Goal: Transaction & Acquisition: Purchase product/service

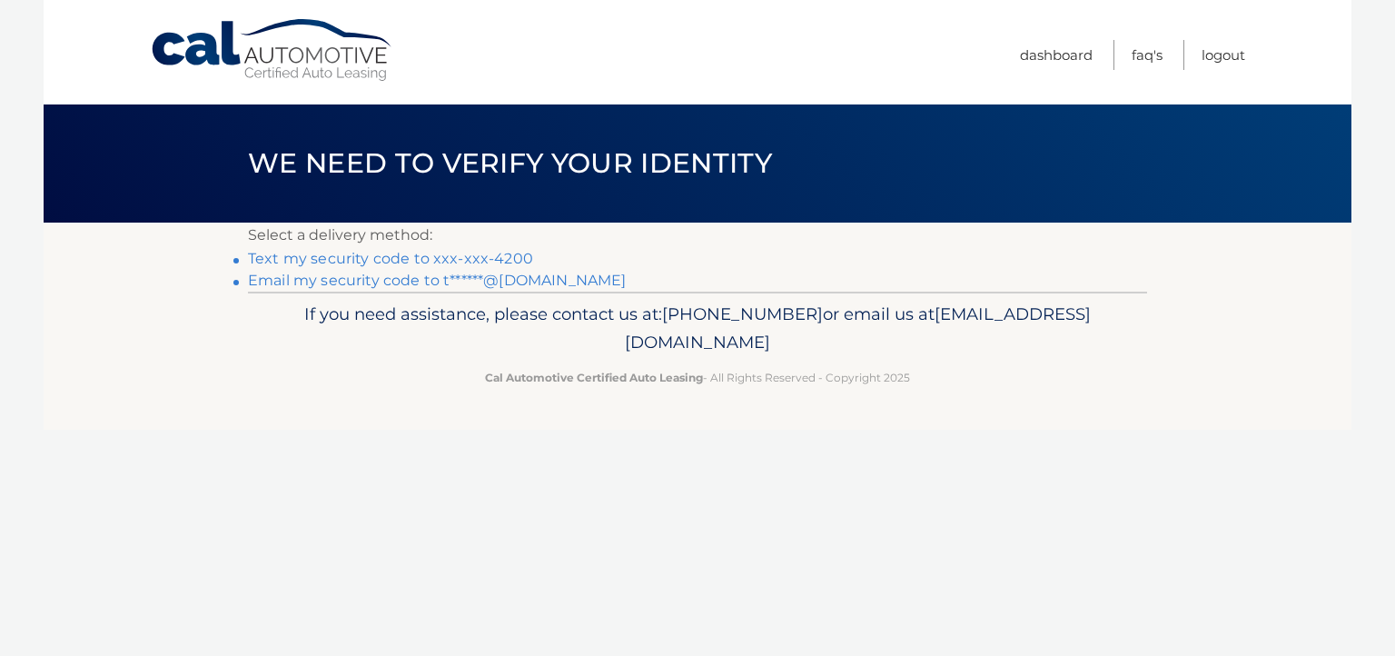
click at [347, 255] on link "Text my security code to xxx-xxx-4200" at bounding box center [390, 258] width 285 height 17
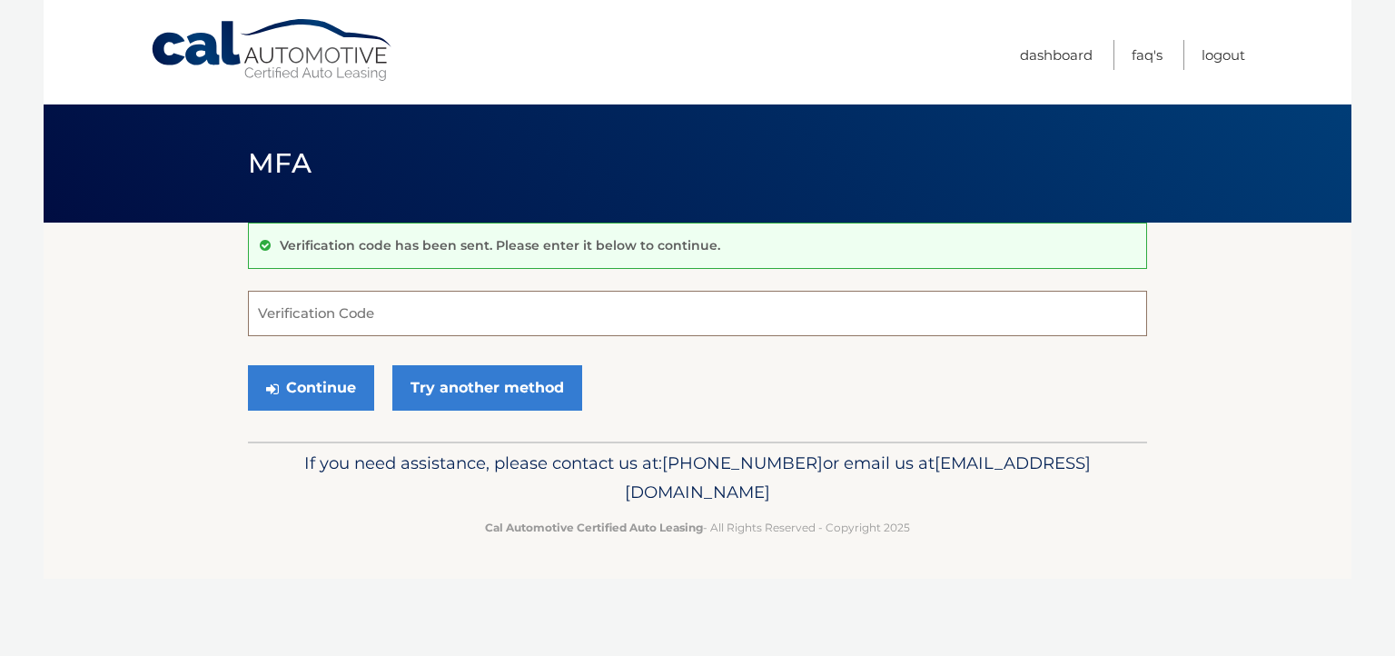
click at [358, 305] on input "Verification Code" at bounding box center [697, 313] width 899 height 45
click at [345, 314] on input "Verification Code" at bounding box center [697, 313] width 899 height 45
type input "876711"
click at [307, 386] on button "Continue" at bounding box center [311, 387] width 126 height 45
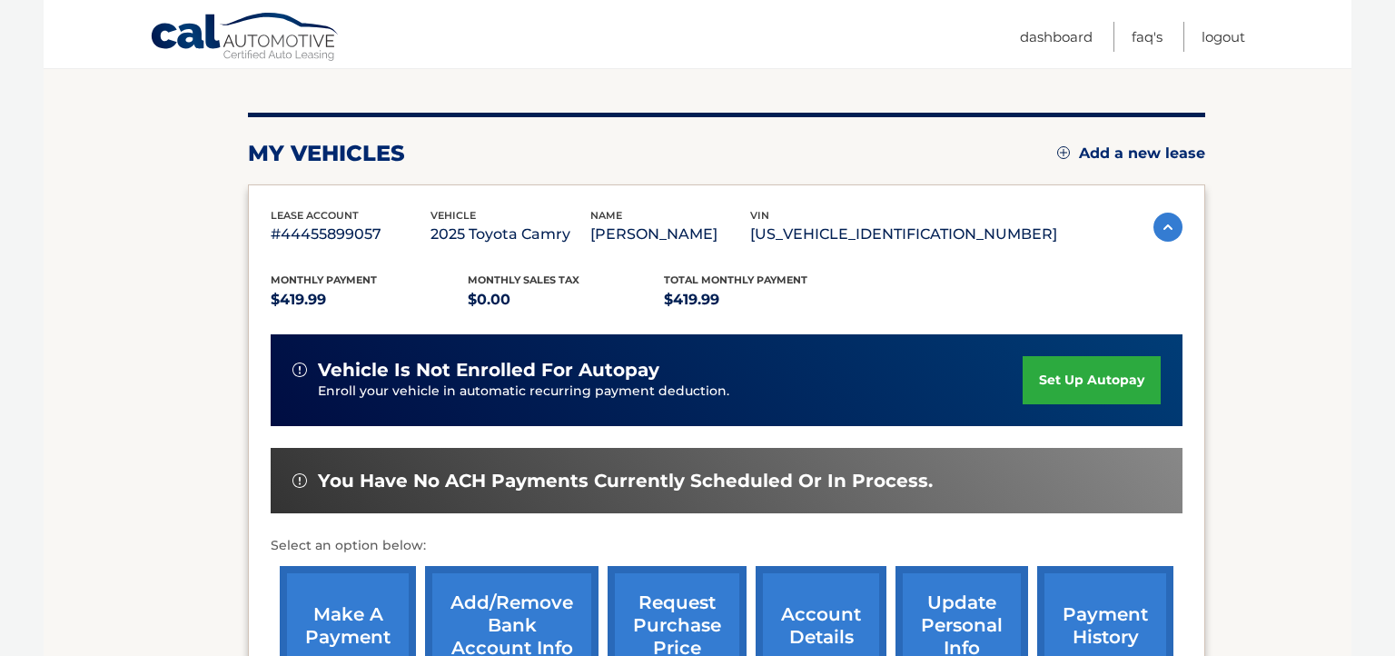
scroll to position [287, 0]
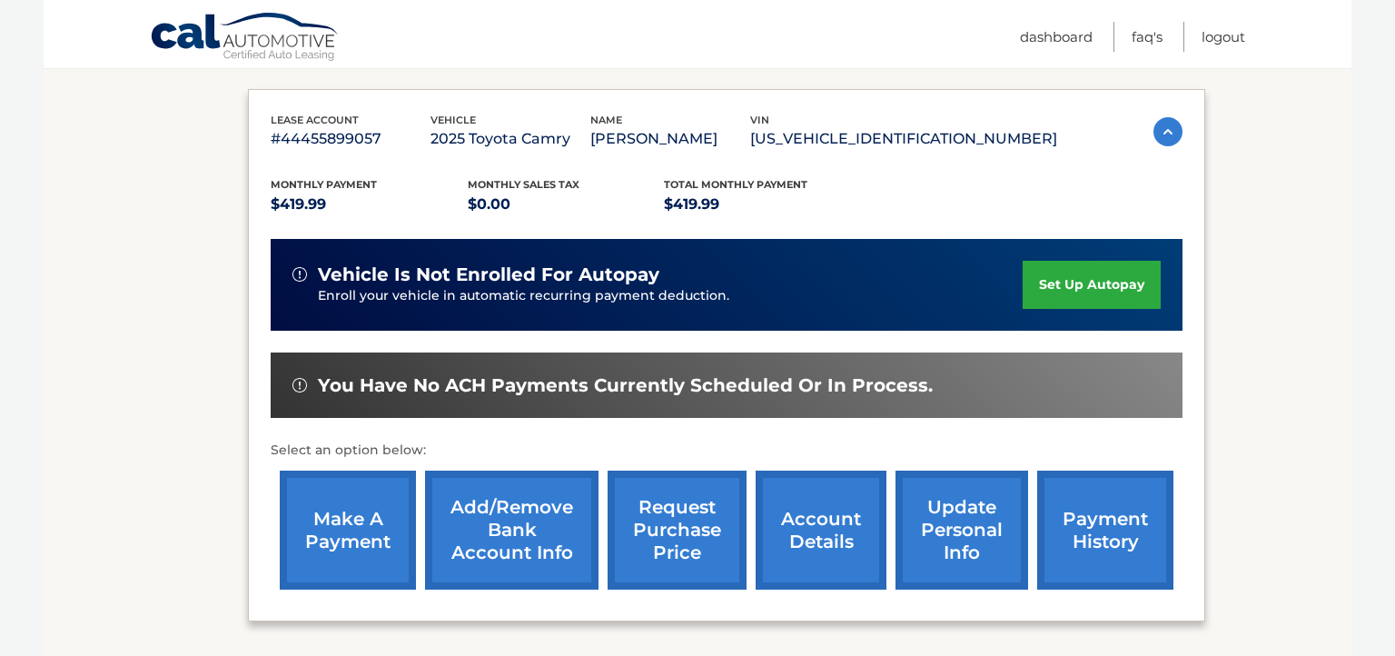
click at [358, 523] on link "make a payment" at bounding box center [348, 530] width 136 height 119
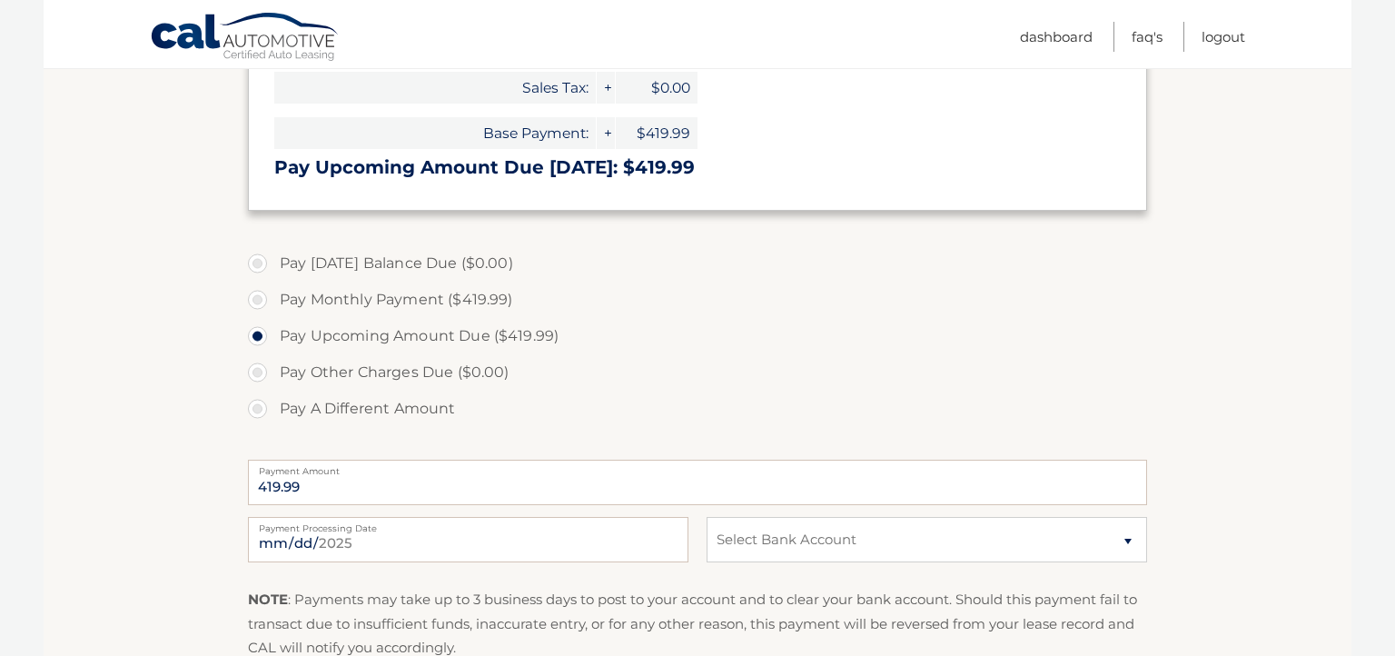
scroll to position [480, 0]
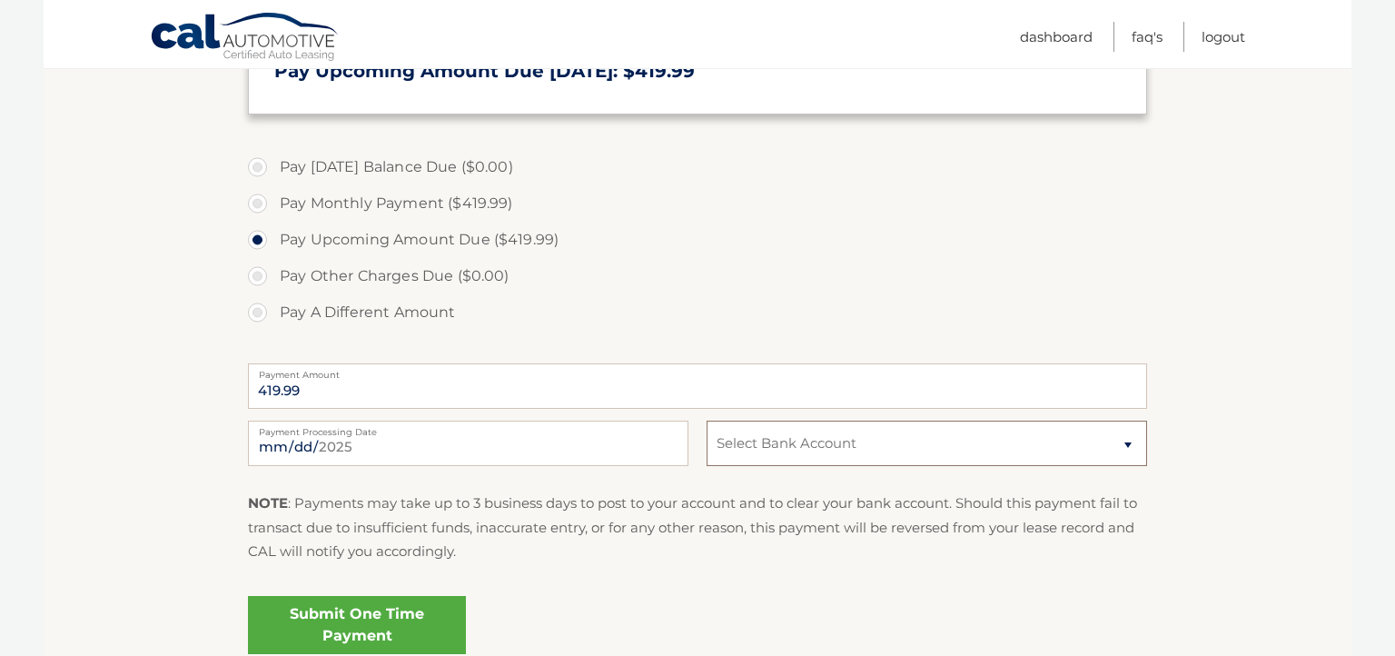
click at [707, 421] on select "Select Bank Account Checking CITIBANK NA *****8874 Checking FLAGSTAR BANK, NA *…" at bounding box center [927, 443] width 441 height 45
select select "MjVhNTFkOTEtNzhiMy00NTAyLTkxOGYtNTY1ZjFmMDA5ZmEz"
click option "Checking FLAGSTAR BANK, NA *****7405" at bounding box center [0, 0] width 0 height 0
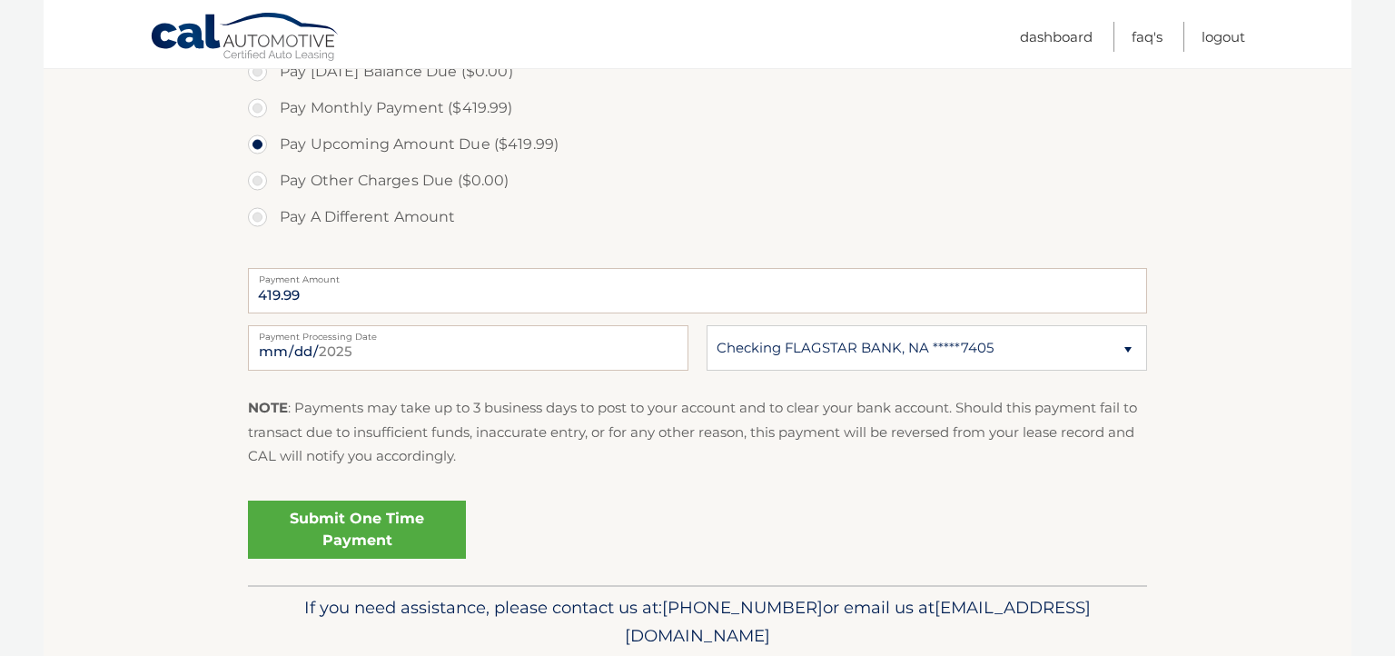
click at [427, 522] on link "Submit One Time Payment" at bounding box center [357, 530] width 218 height 58
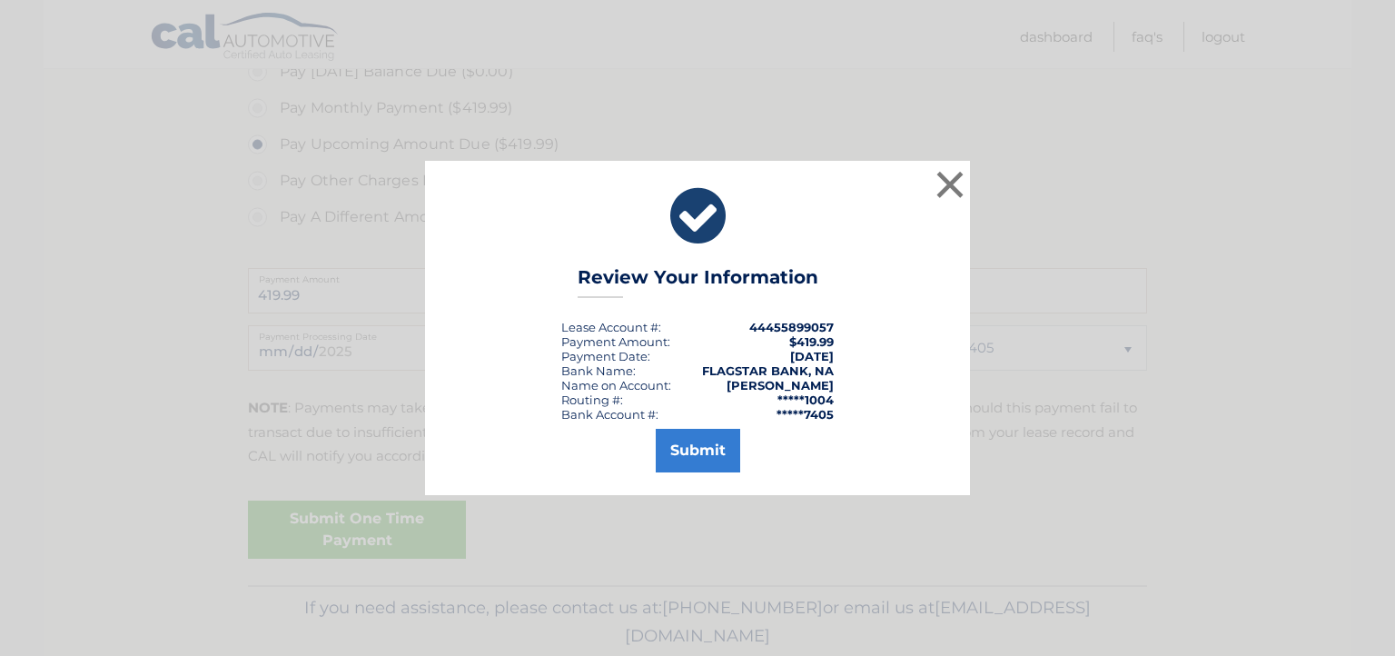
click at [693, 547] on div "× Review Your Information Lease Account #: 44455899057 Payment Amount: $419.99 …" at bounding box center [697, 328] width 1395 height 656
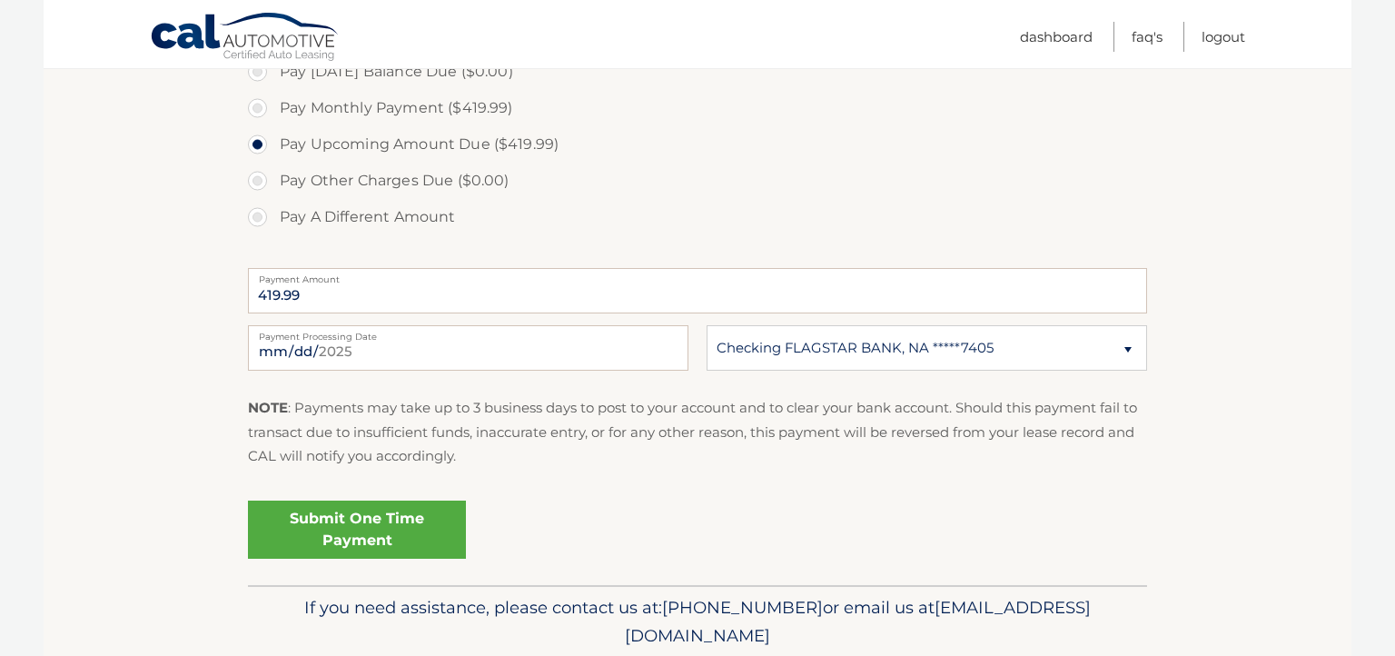
click at [400, 526] on link "Submit One Time Payment" at bounding box center [357, 530] width 218 height 58
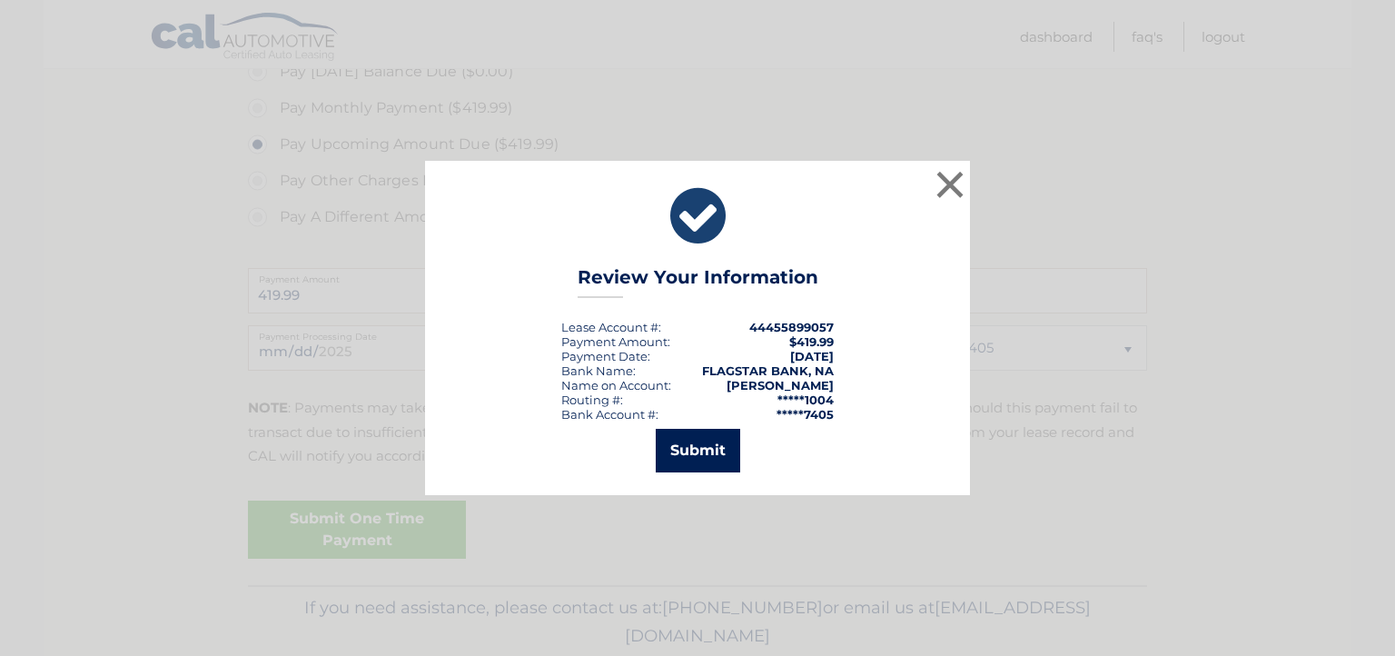
click at [685, 445] on button "Submit" at bounding box center [698, 451] width 84 height 44
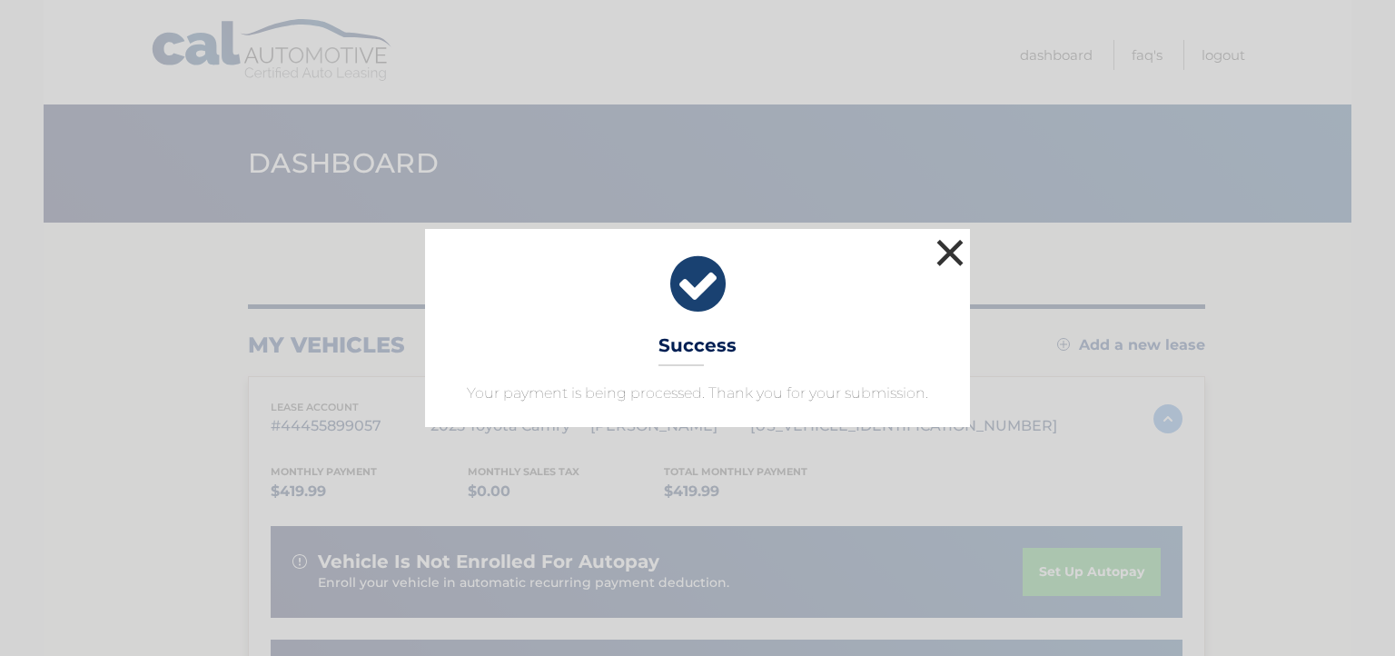
click at [946, 256] on button "×" at bounding box center [950, 252] width 36 height 36
